Goal: Task Accomplishment & Management: Manage account settings

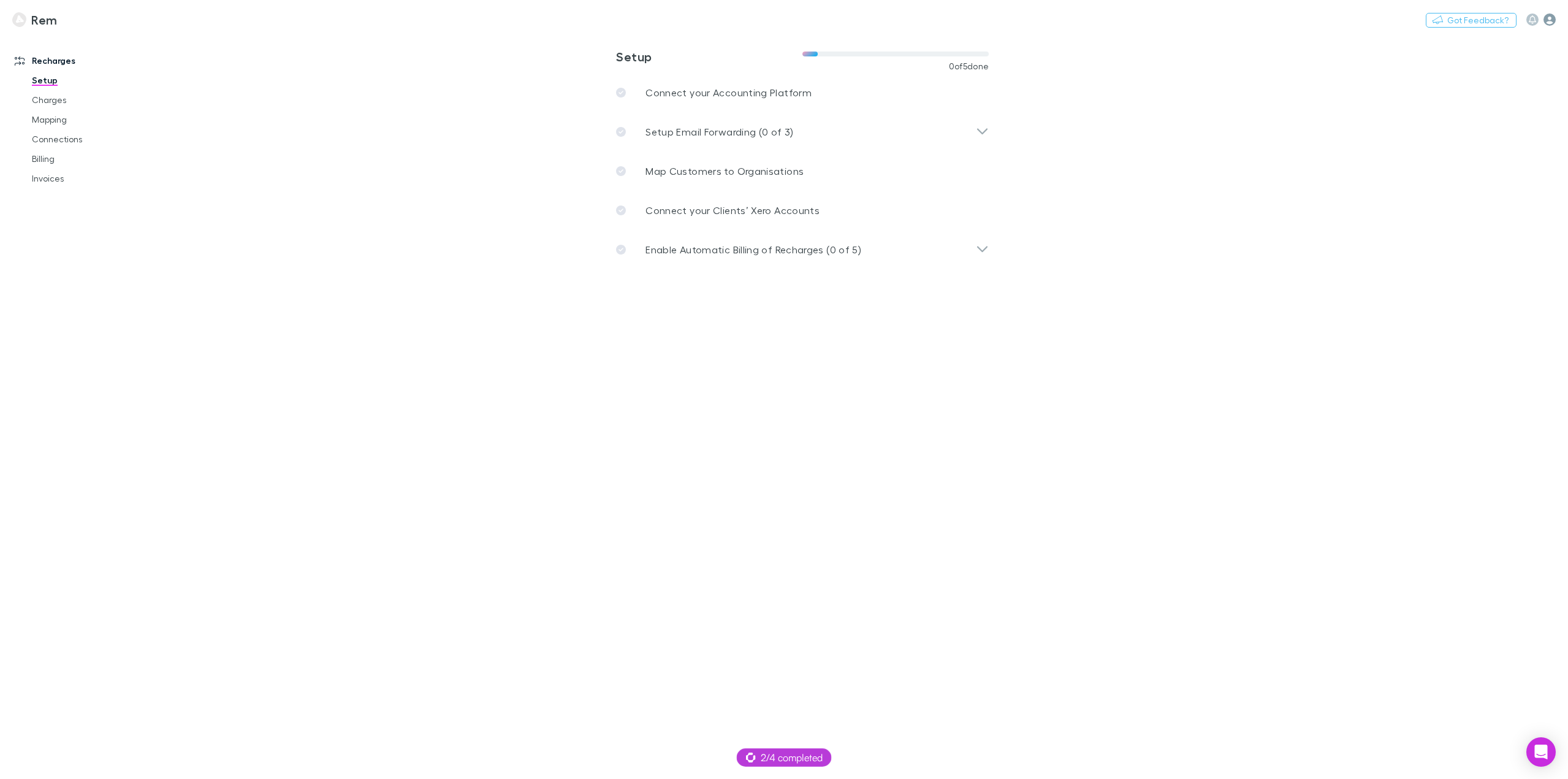
click at [1551, 15] on icon "button" at bounding box center [1549, 19] width 12 height 12
click at [1442, 134] on li "My account" at bounding box center [1471, 126] width 168 height 22
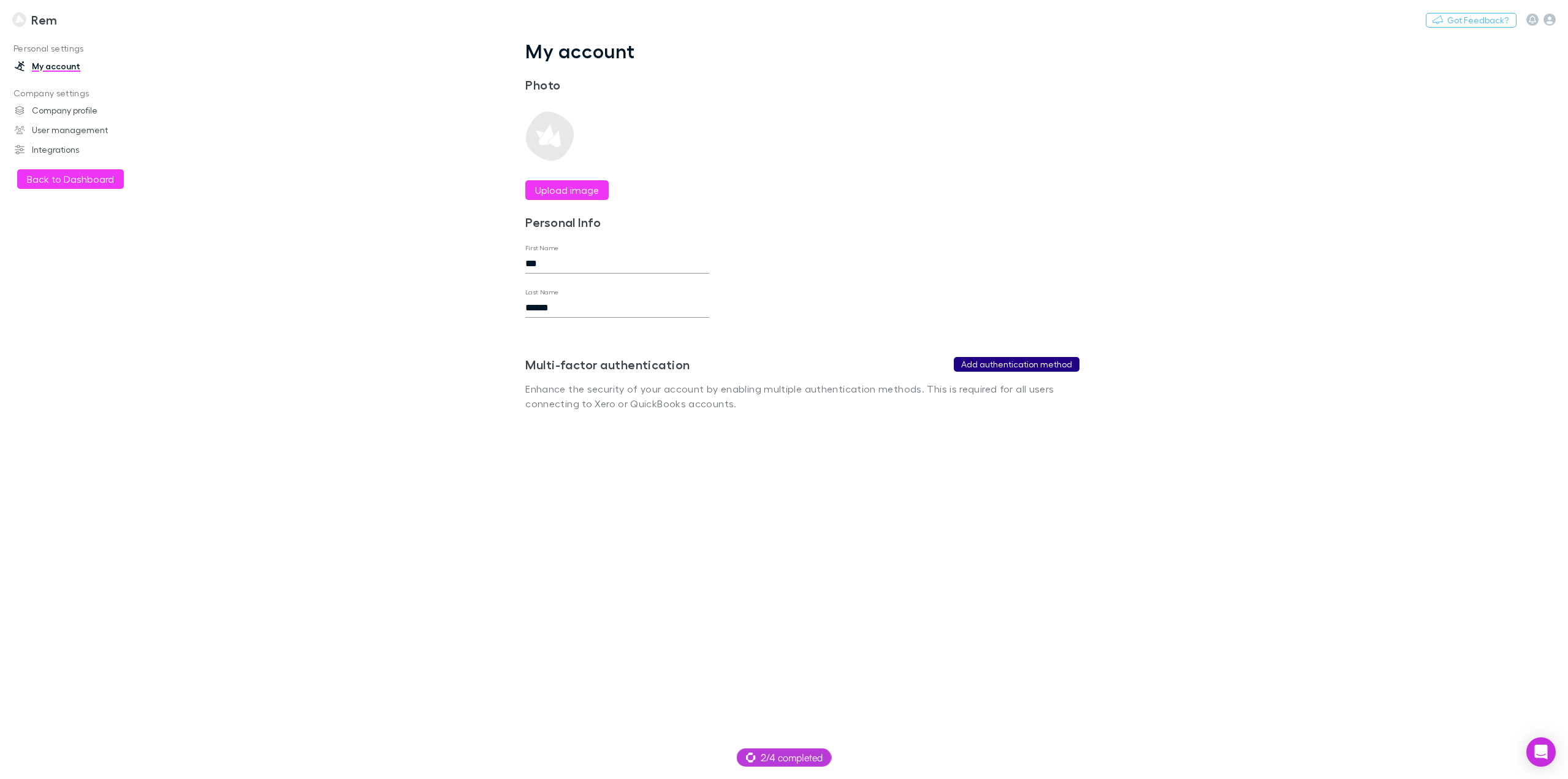
click at [1007, 363] on button "Add authentication method" at bounding box center [1017, 364] width 126 height 14
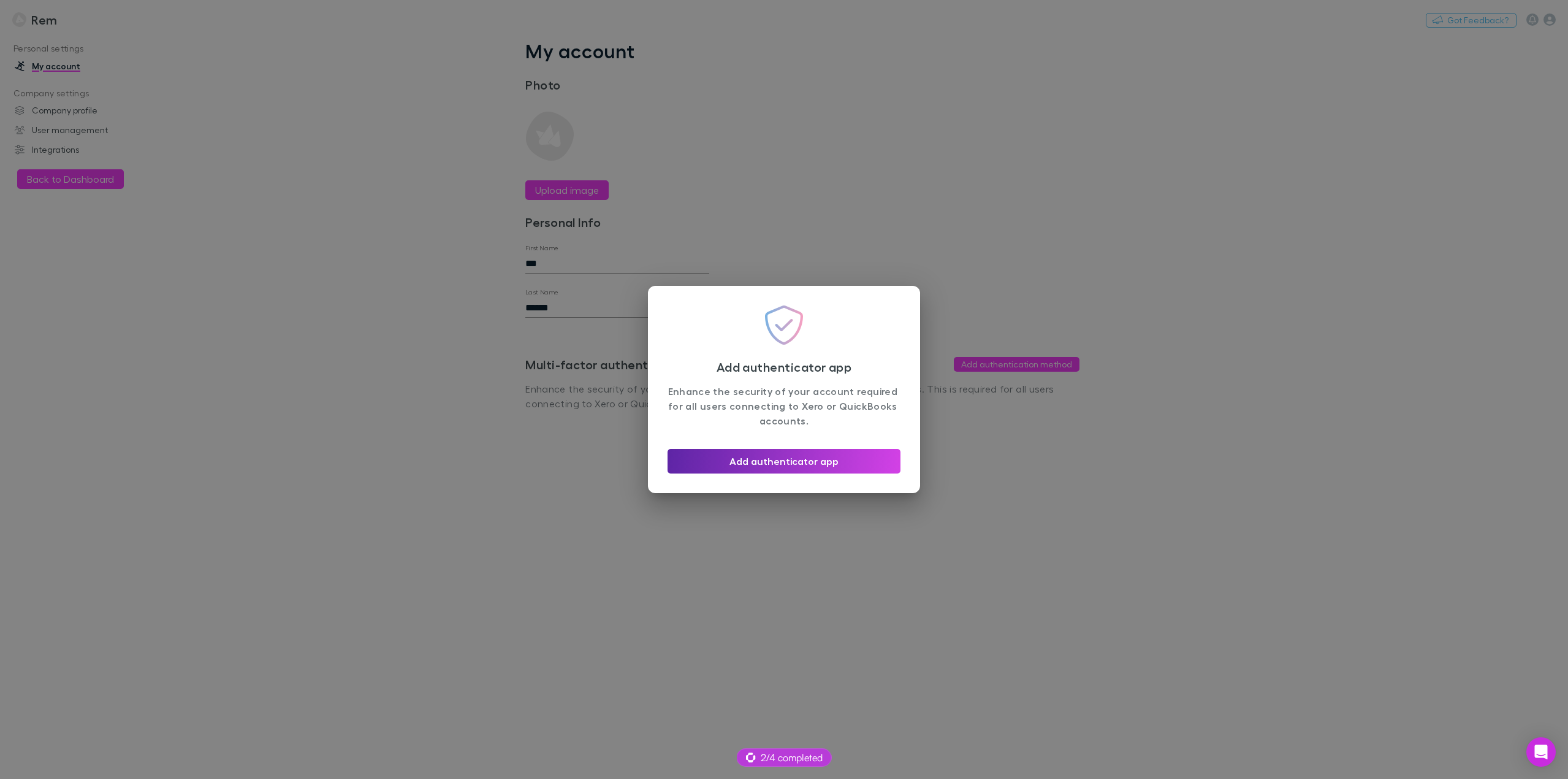
click at [730, 606] on div "Add authenticator app Enhance the security of your account required for all use…" at bounding box center [784, 389] width 1568 height 779
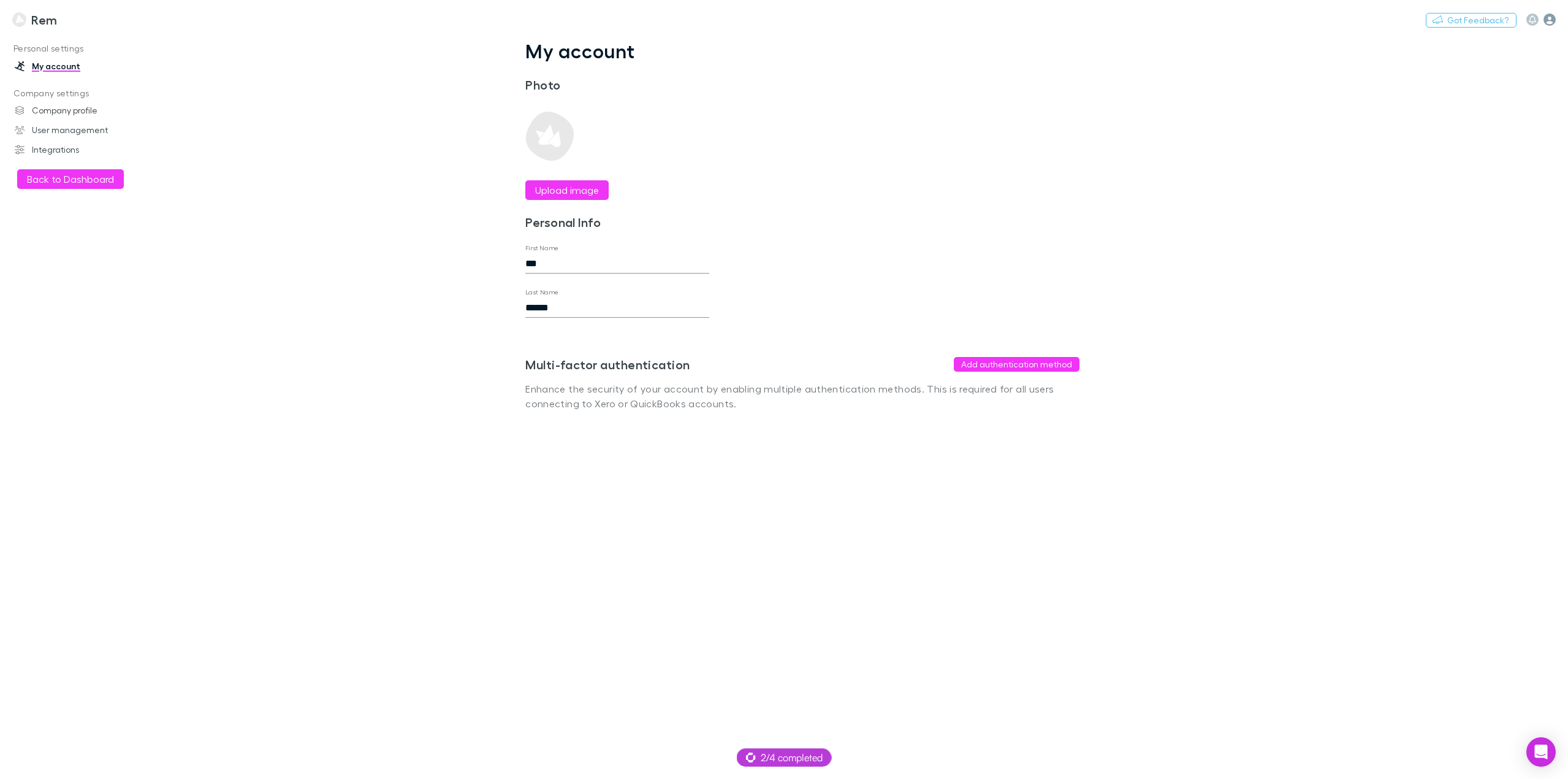
click at [1554, 16] on icon "button" at bounding box center [1549, 19] width 12 height 12
click at [164, 33] on div at bounding box center [784, 389] width 1568 height 779
click at [44, 23] on h3 "Rem" at bounding box center [44, 19] width 26 height 14
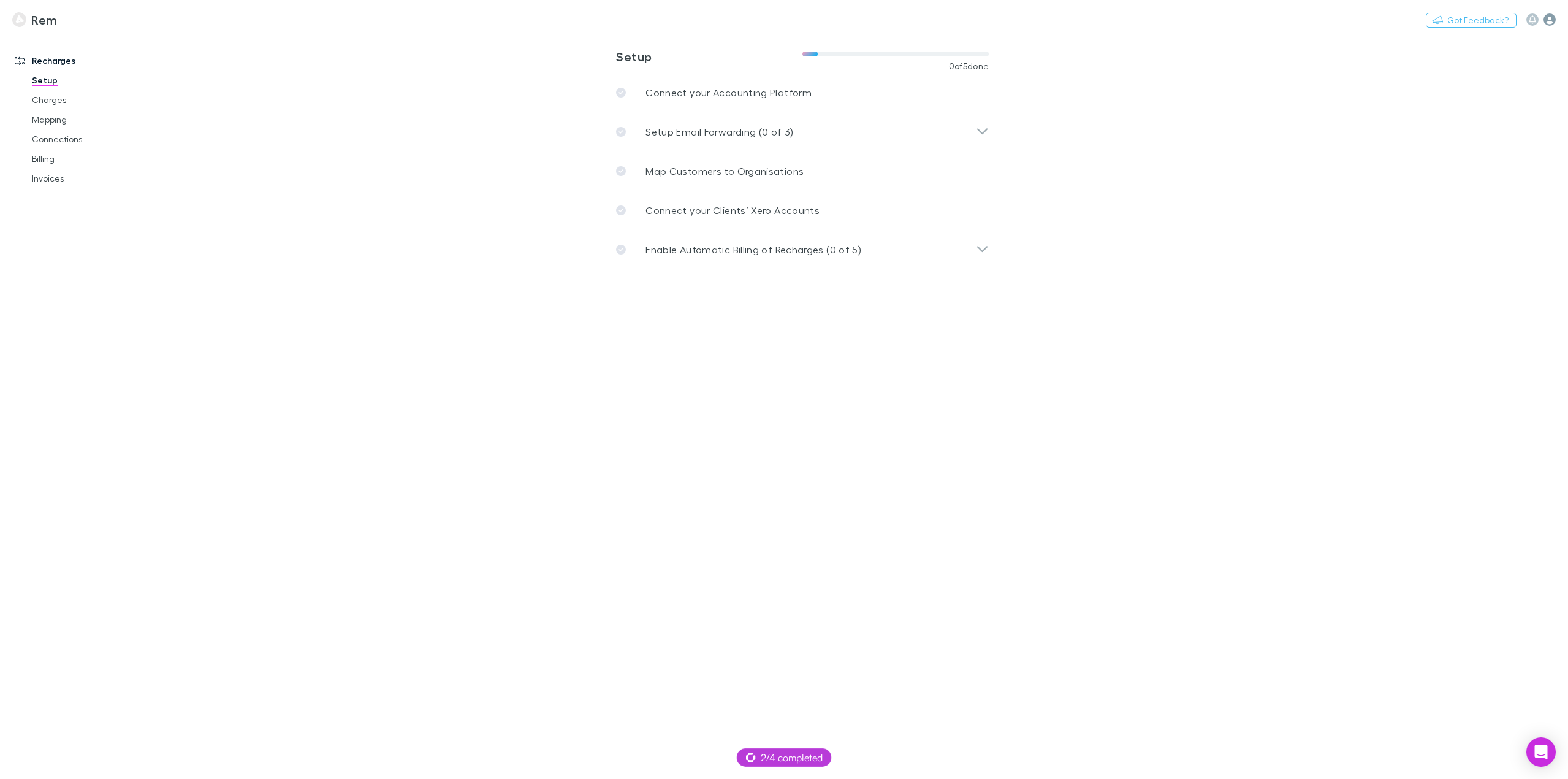
click at [1551, 23] on icon "button" at bounding box center [1549, 19] width 12 height 12
click at [779, 88] on div at bounding box center [784, 389] width 1568 height 779
click at [771, 91] on div "Rem Test 2 Your role is accountant and owner . Personal settings My account Rem…" at bounding box center [784, 389] width 1568 height 779
click at [765, 94] on p "Connect your Accounting Platform" at bounding box center [728, 93] width 166 height 14
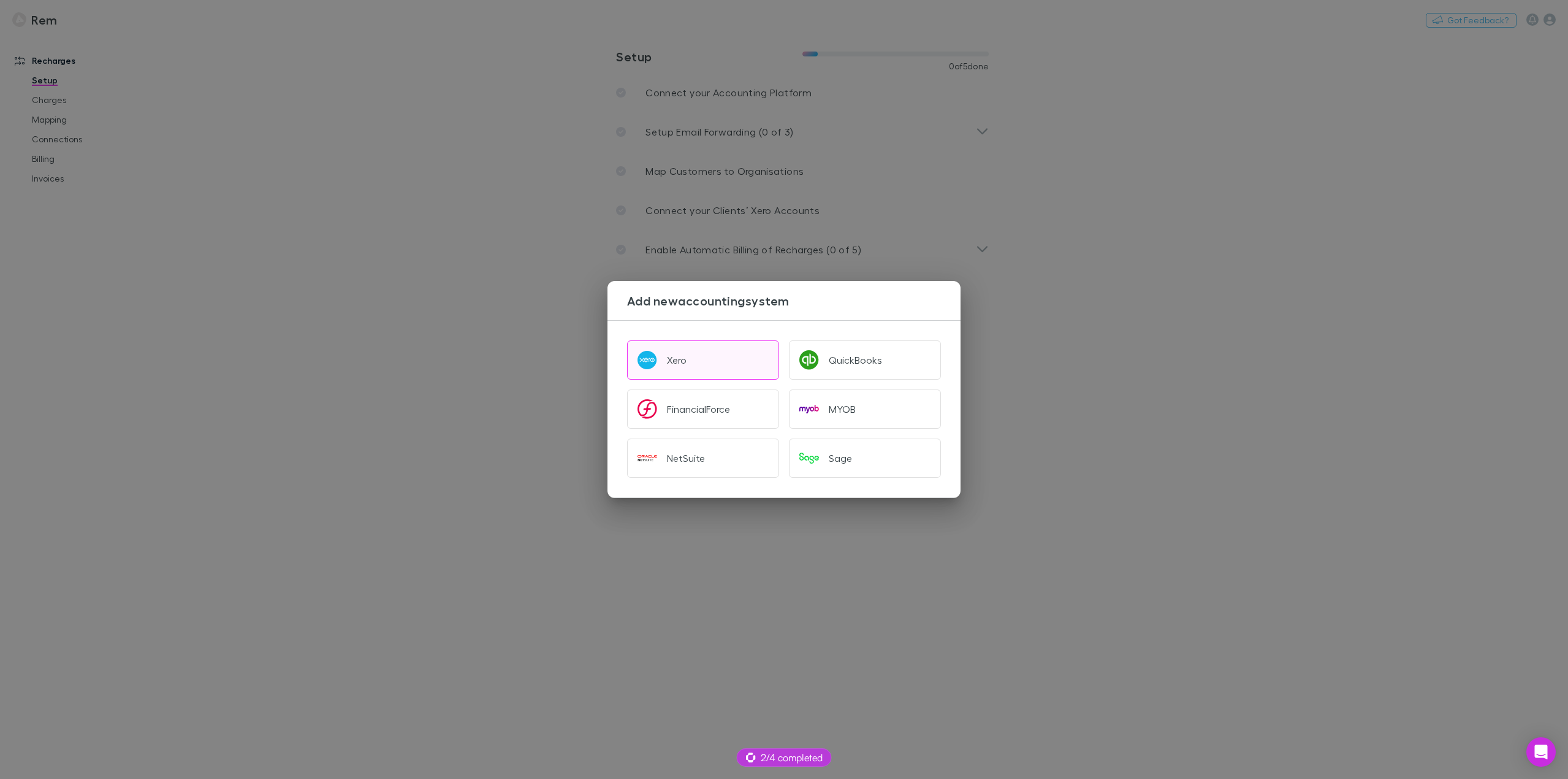
click at [700, 360] on button "Xero" at bounding box center [702, 360] width 152 height 40
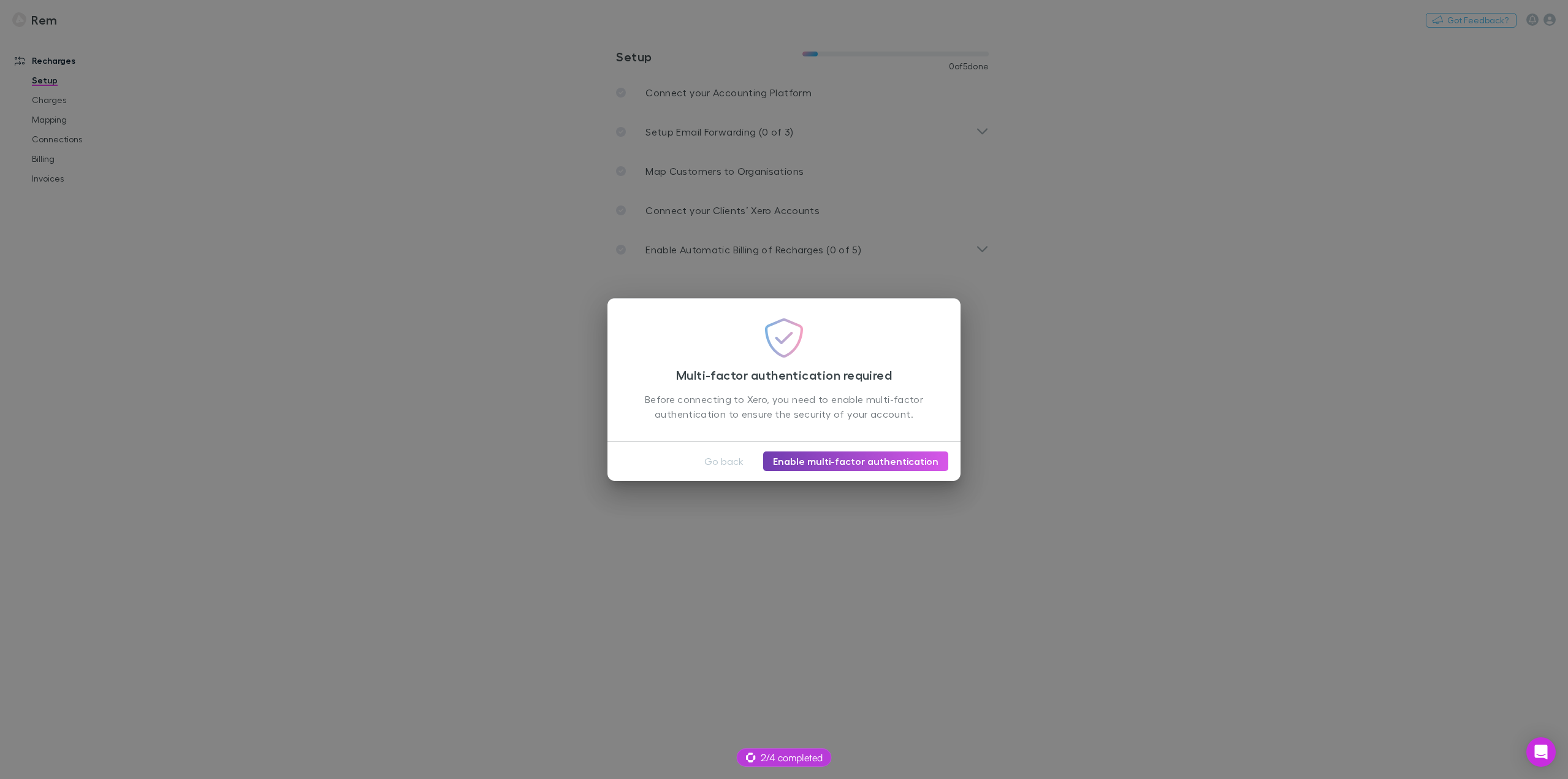
click at [863, 464] on link "Enable multi-factor authentication" at bounding box center [855, 460] width 185 height 19
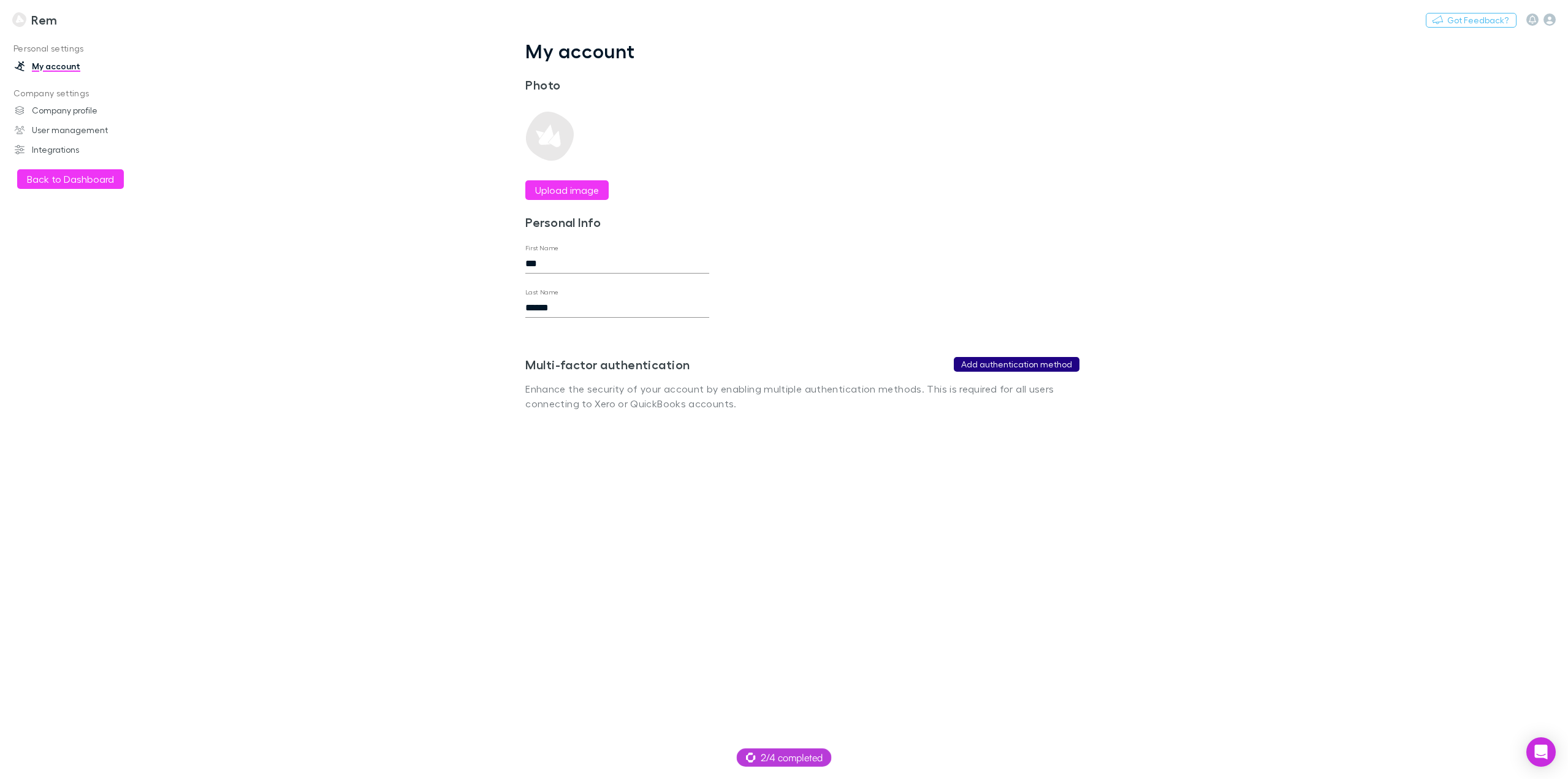
click at [989, 363] on button "Add authentication method" at bounding box center [1017, 364] width 126 height 14
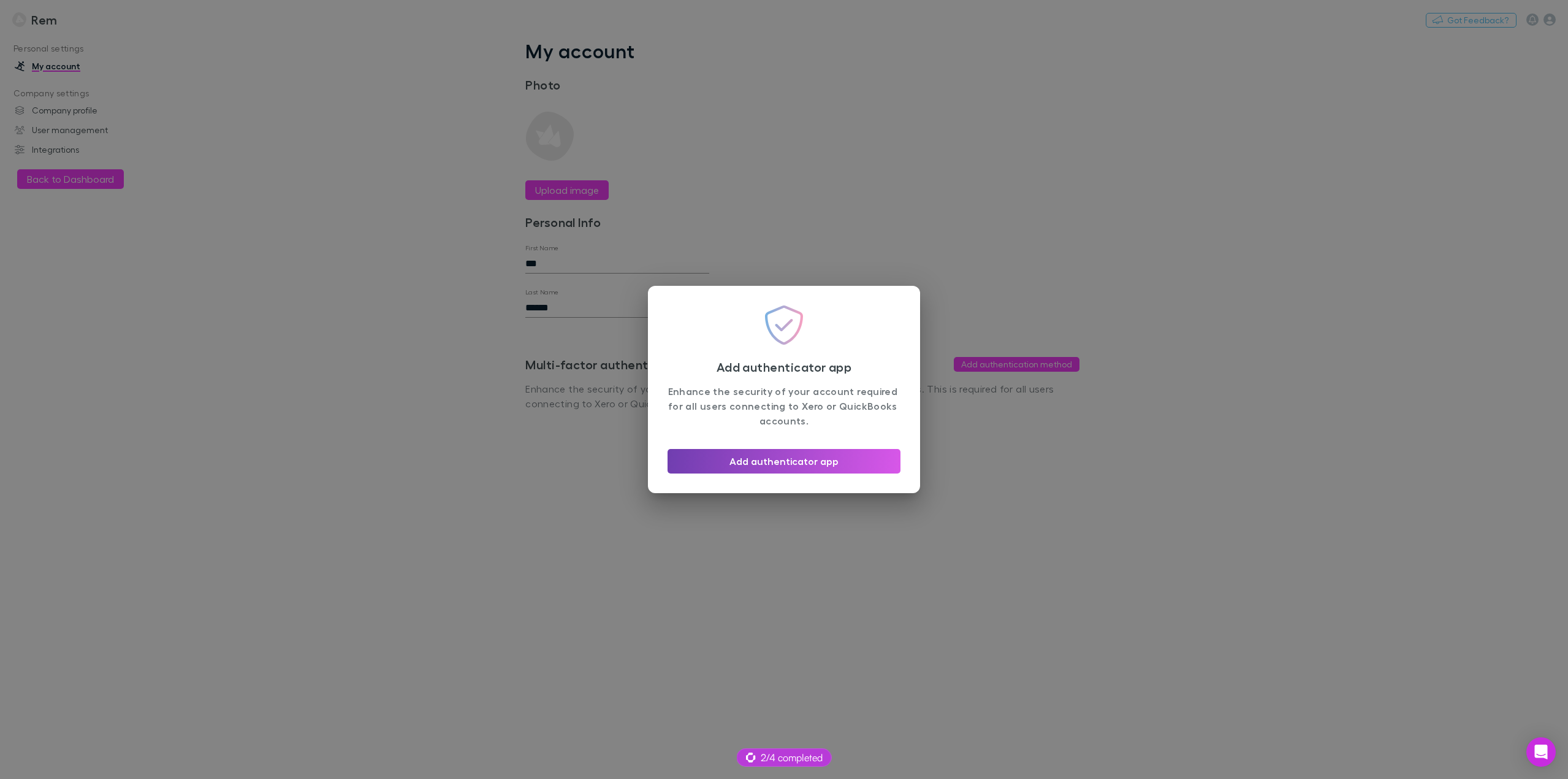
click at [791, 467] on button "Add authenticator app" at bounding box center [784, 461] width 233 height 24
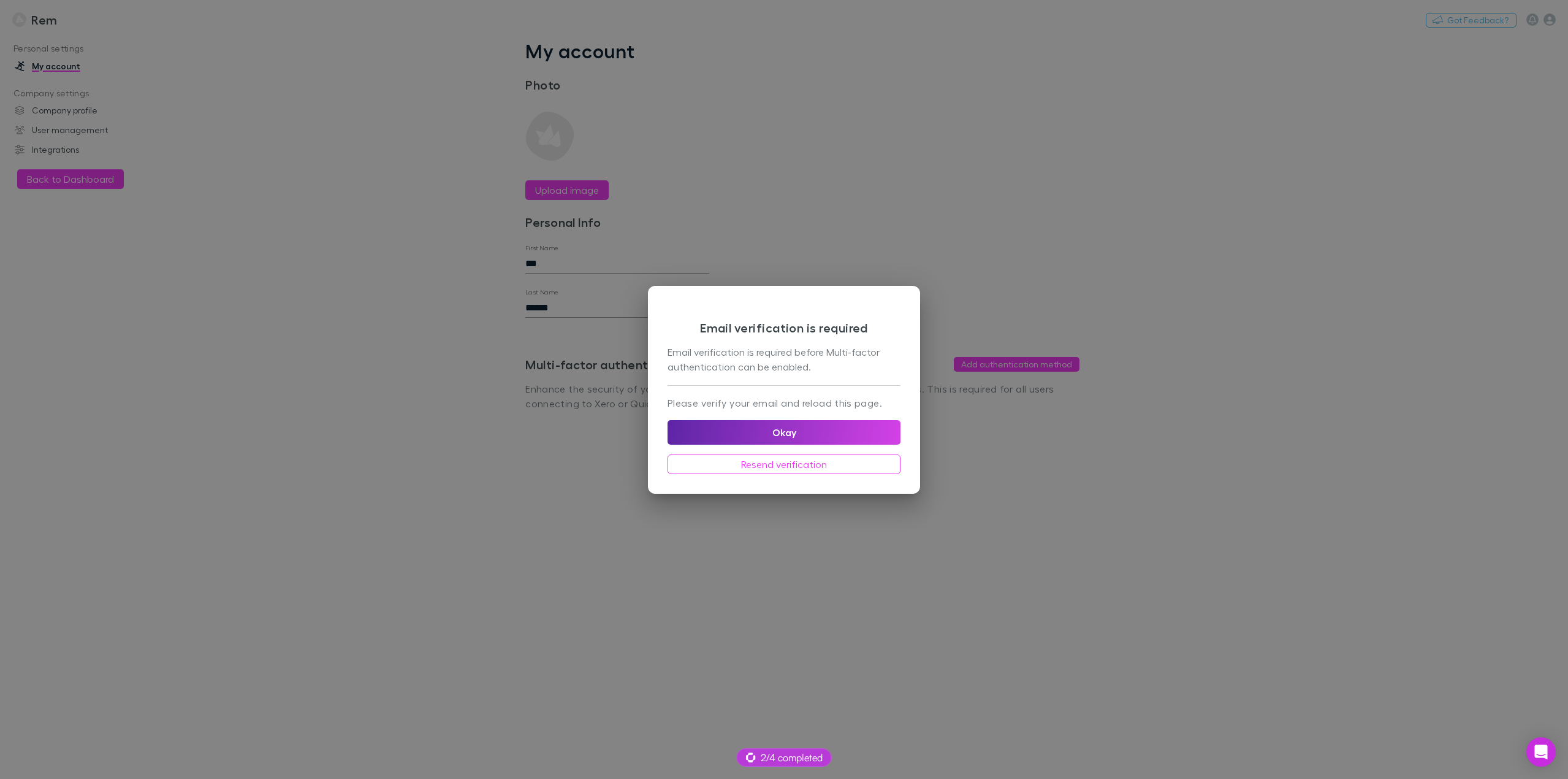
click at [1124, 532] on div "Email verification is required Email verification is required before Multi-fact…" at bounding box center [784, 389] width 1568 height 779
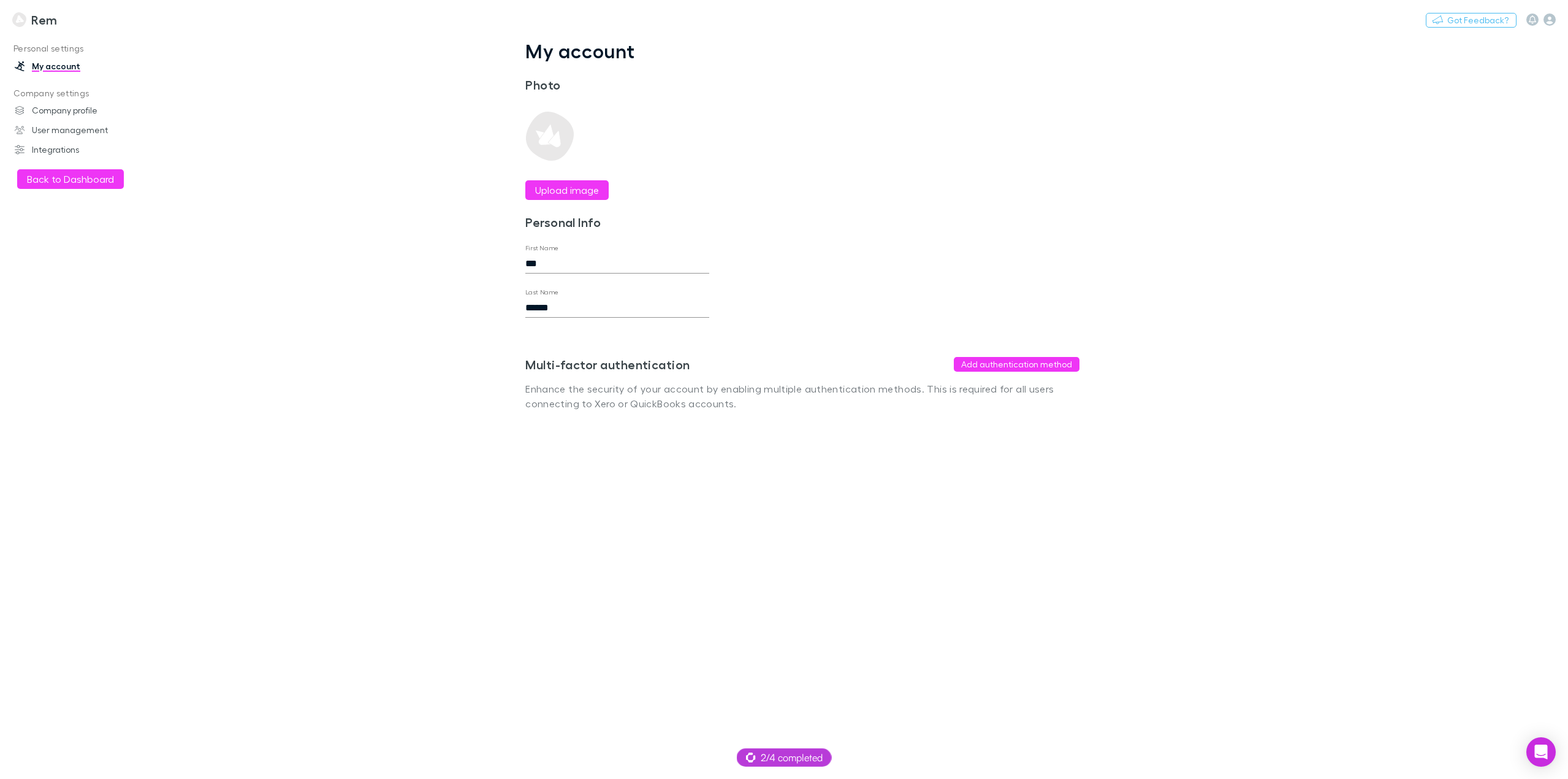
click at [1548, 26] on div "Nothing Got Feedback?" at bounding box center [1497, 19] width 142 height 16
click at [1546, 23] on icon "button" at bounding box center [1549, 19] width 12 height 12
click at [1416, 318] on div "Rem Test 2 Your role is accountant and owner . Personal settings My account Rem…" at bounding box center [1471, 173] width 168 height 296
click at [1416, 304] on span "Logout" at bounding box center [1471, 305] width 149 height 14
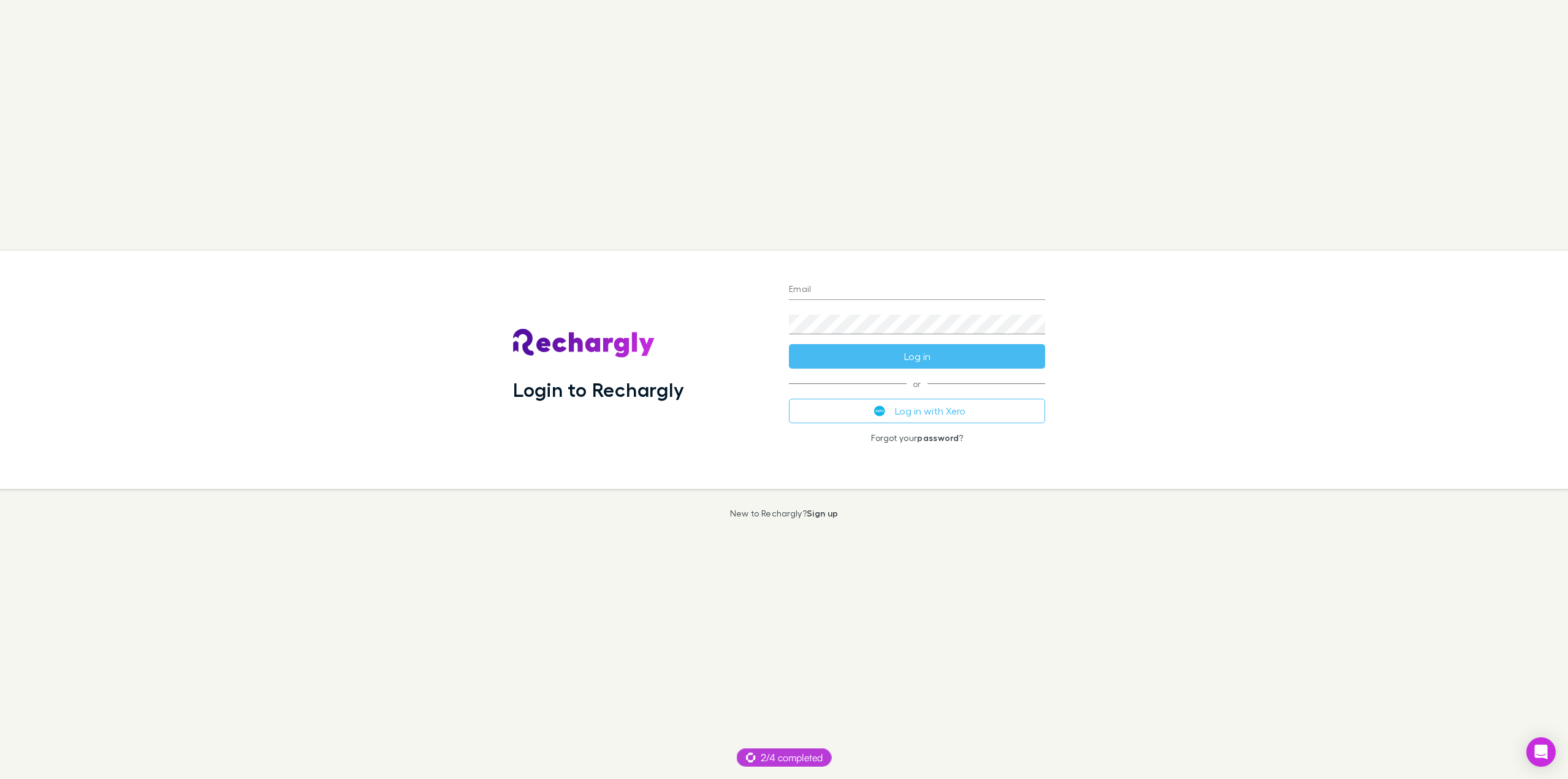
click at [822, 293] on input "Email" at bounding box center [917, 290] width 256 height 19
type input "**********"
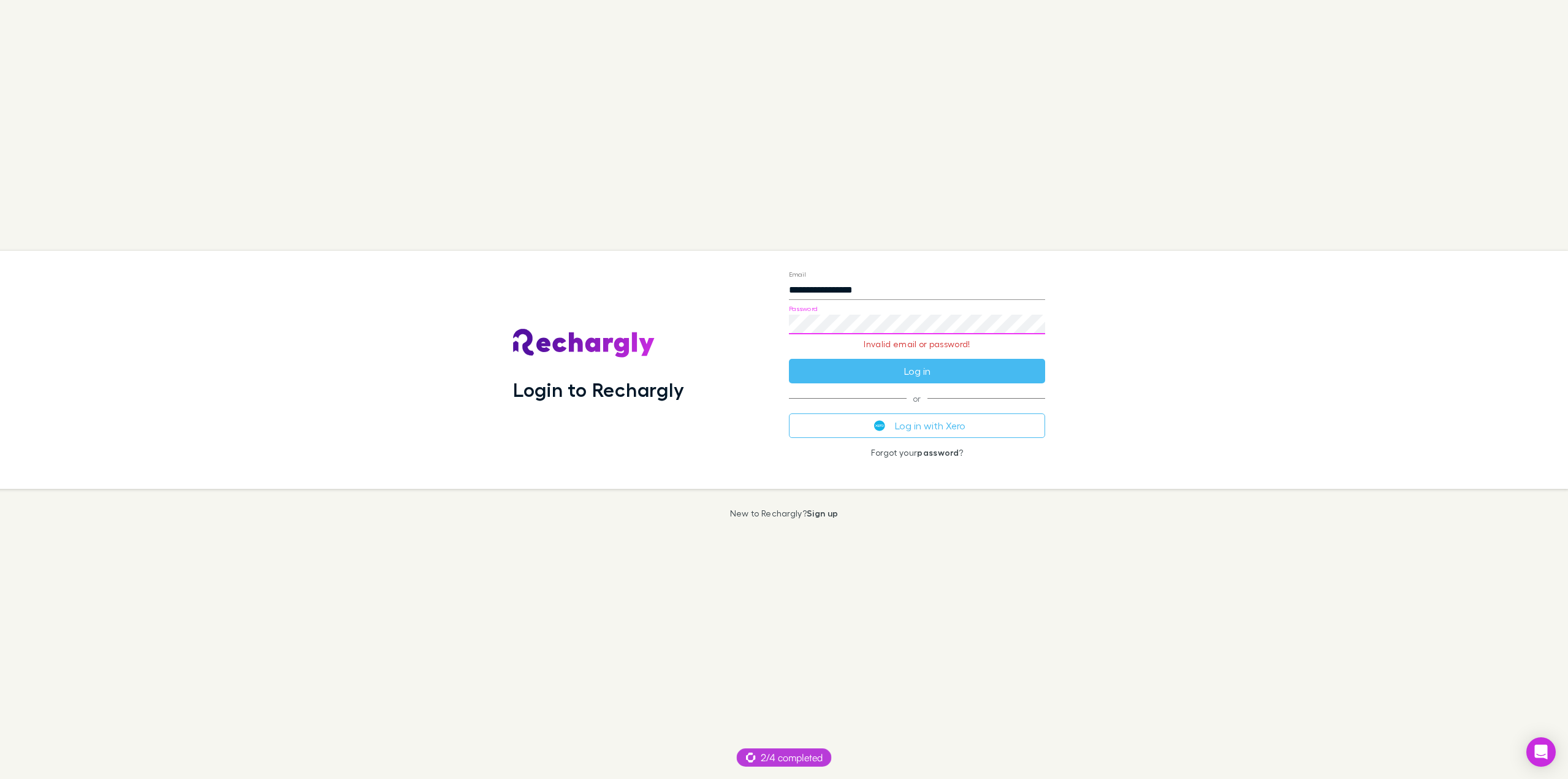
click at [1192, 356] on div "**********" at bounding box center [779, 370] width 1578 height 238
click at [912, 378] on button "Log in" at bounding box center [917, 371] width 256 height 24
click at [904, 373] on button "Log in" at bounding box center [917, 371] width 256 height 24
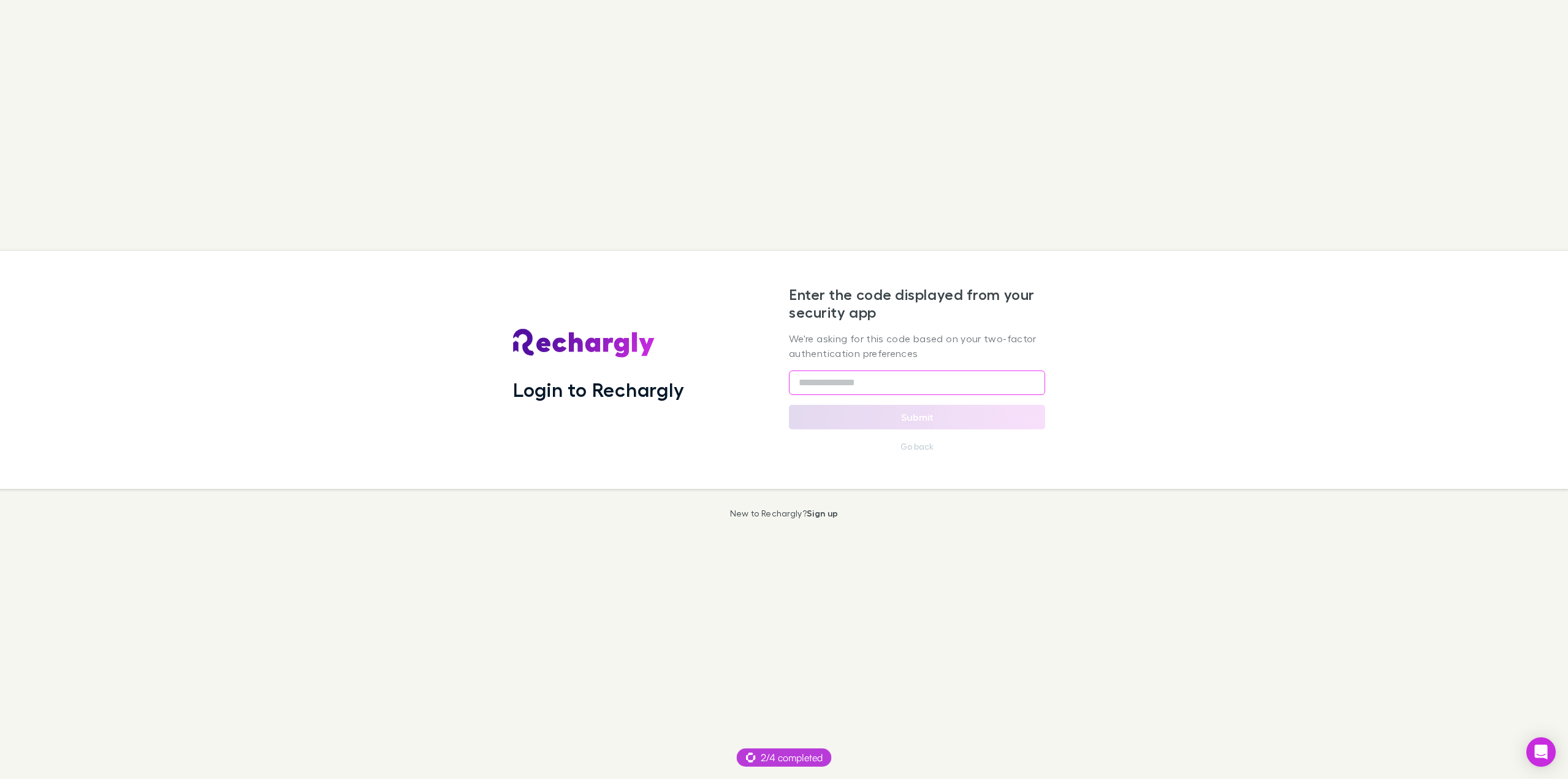
click at [840, 373] on input "text" at bounding box center [917, 383] width 256 height 24
type input "******"
click at [1001, 418] on button "Submit" at bounding box center [917, 417] width 256 height 24
